Goal: Task Accomplishment & Management: Use online tool/utility

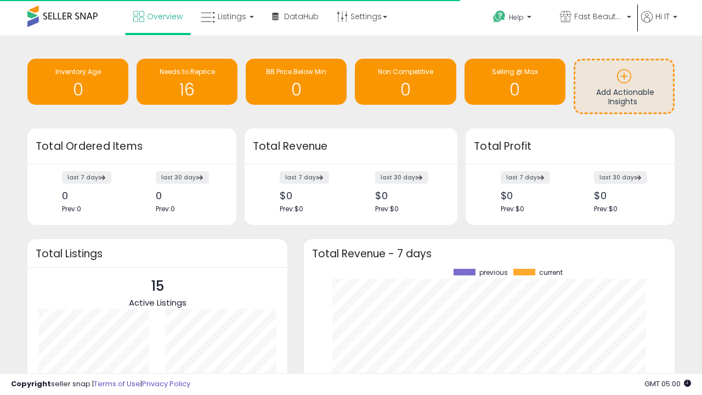
scroll to position [153, 349]
click at [595, 18] on span "Fast Beauty ([GEOGRAPHIC_DATA])" at bounding box center [598, 16] width 49 height 11
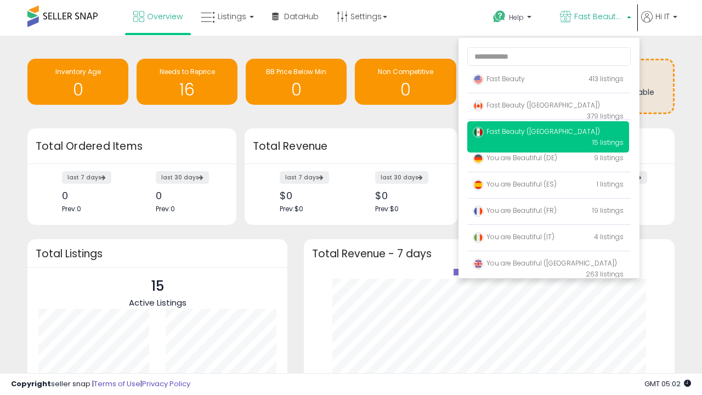
click at [548, 81] on p "Fast Beauty 413 listings" at bounding box center [548, 80] width 162 height 22
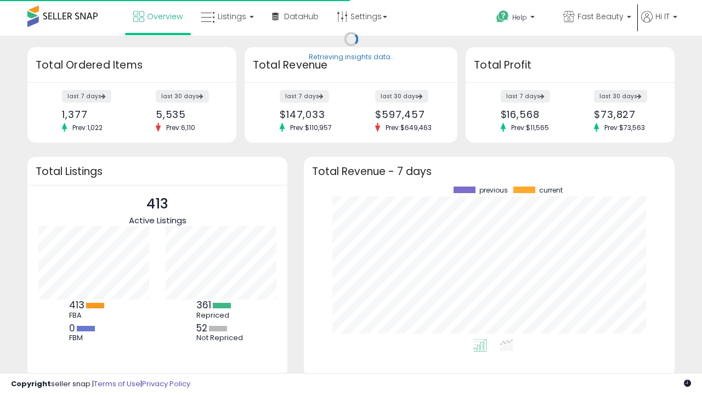
scroll to position [153, 349]
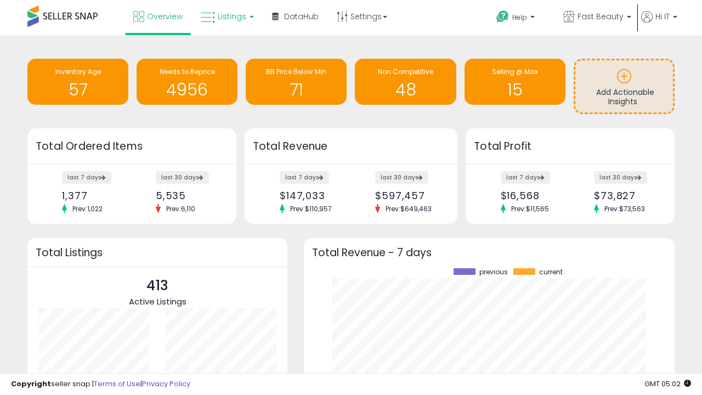
click at [226, 16] on span "Listings" at bounding box center [232, 16] width 29 height 11
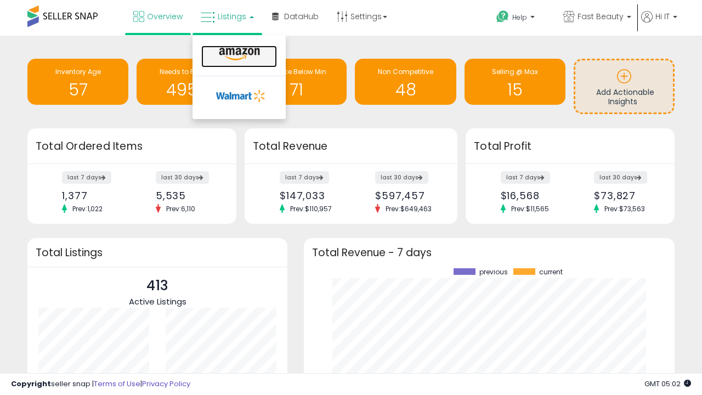
click at [238, 54] on icon at bounding box center [240, 54] width 48 height 14
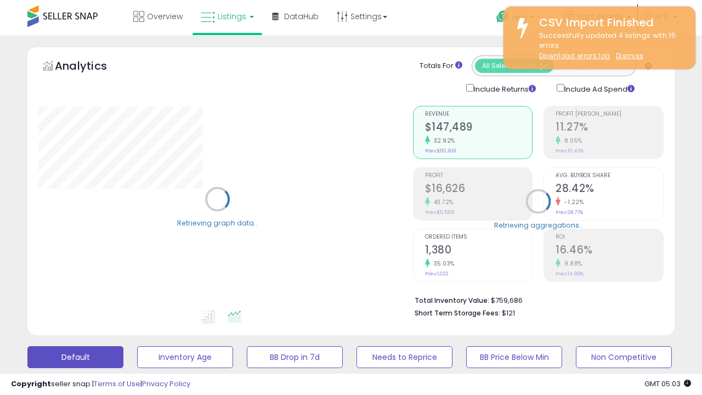
scroll to position [213, 0]
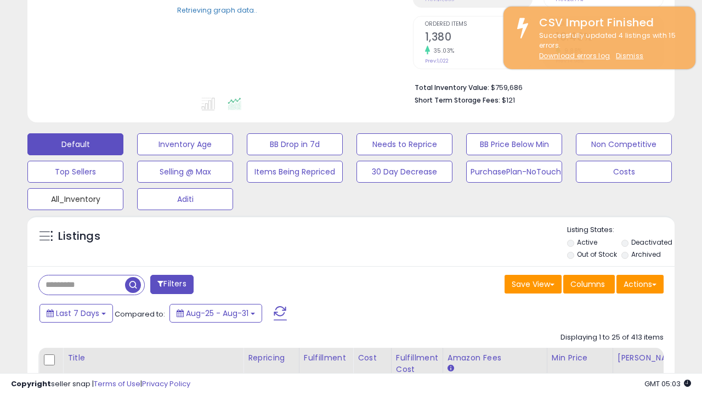
click at [75, 197] on button "All_Inventory" at bounding box center [75, 199] width 96 height 22
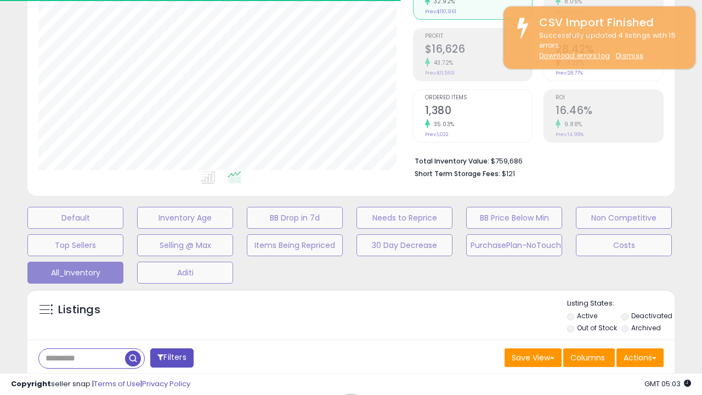
scroll to position [316, 0]
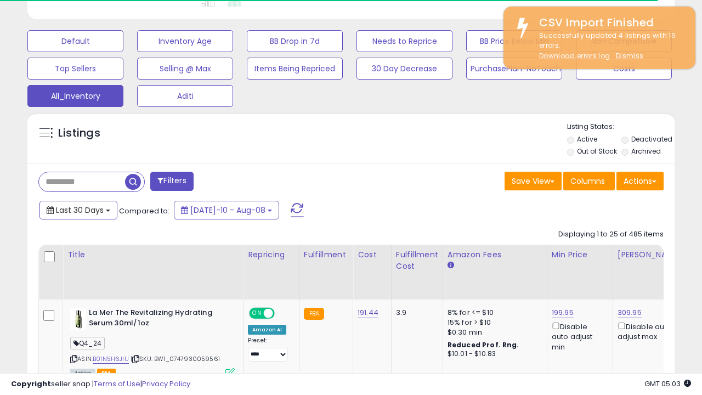
click at [70, 205] on span "Last 30 Days" at bounding box center [80, 210] width 48 height 11
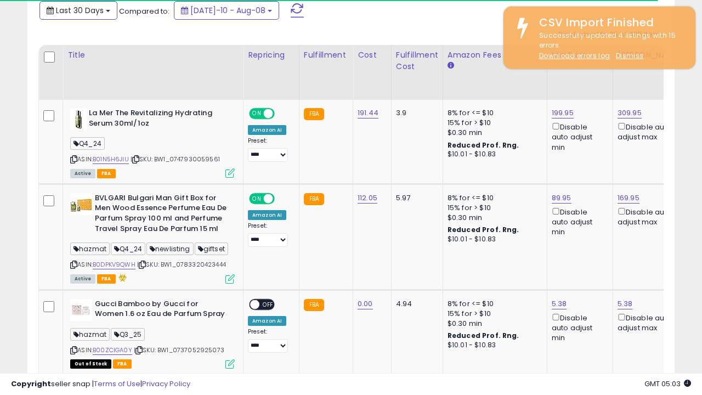
scroll to position [0, 8]
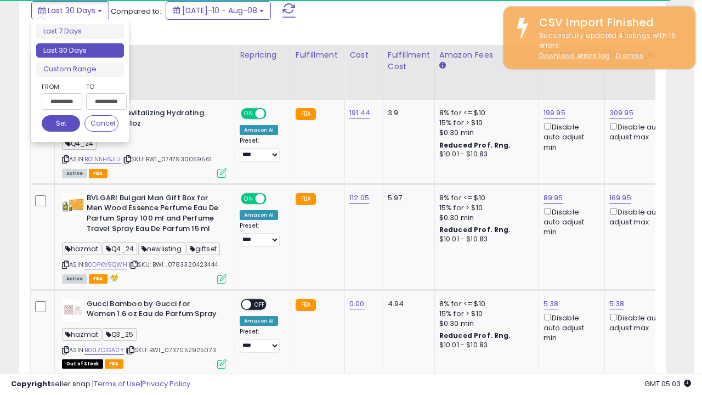
click at [80, 50] on li "Last 30 Days" at bounding box center [80, 50] width 88 height 15
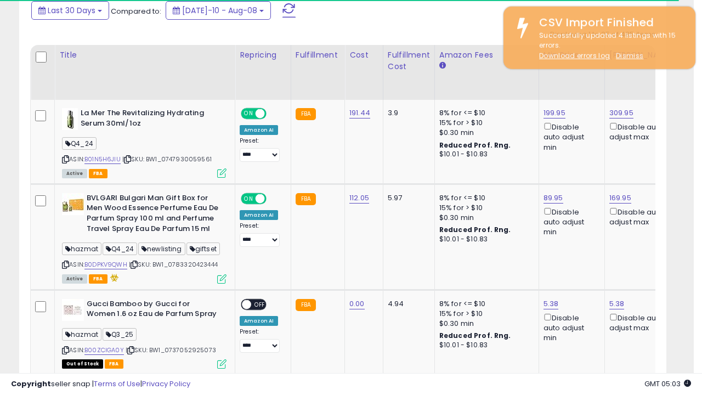
scroll to position [298, 0]
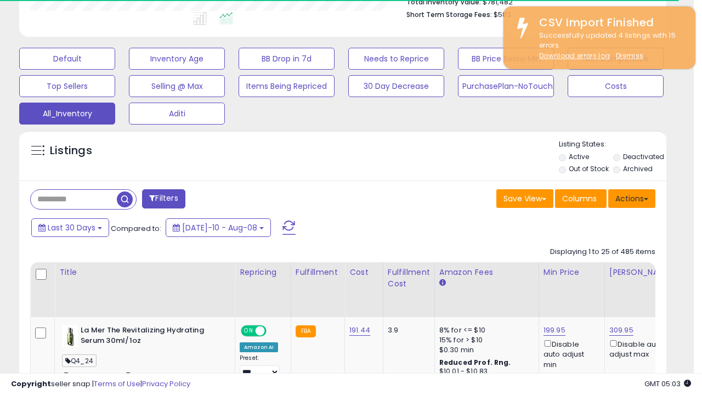
click at [632, 198] on button "Actions" at bounding box center [632, 198] width 47 height 19
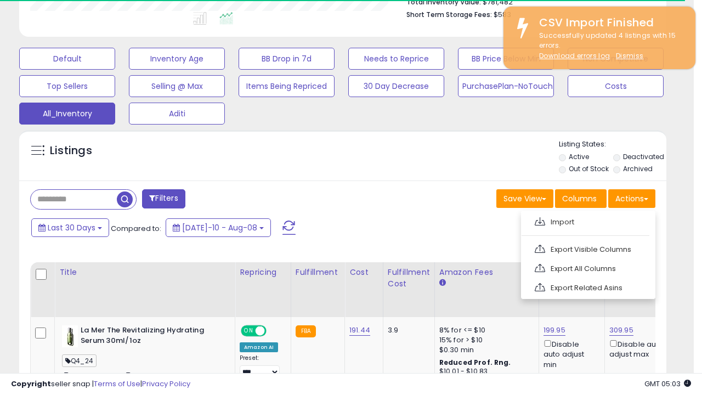
click at [587, 267] on link "Export All Columns" at bounding box center [587, 268] width 120 height 17
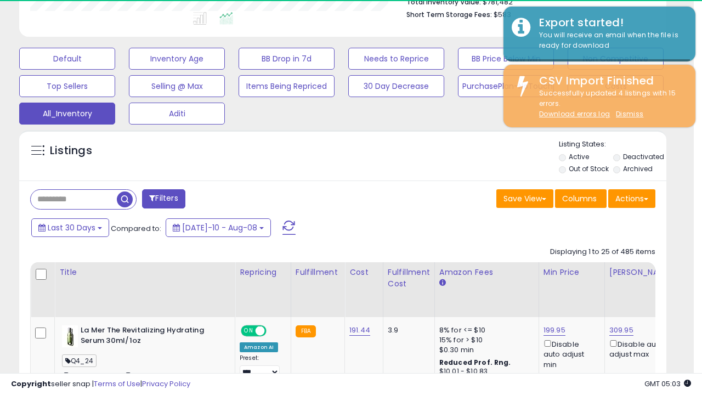
scroll to position [225, 374]
